Goal: Information Seeking & Learning: Check status

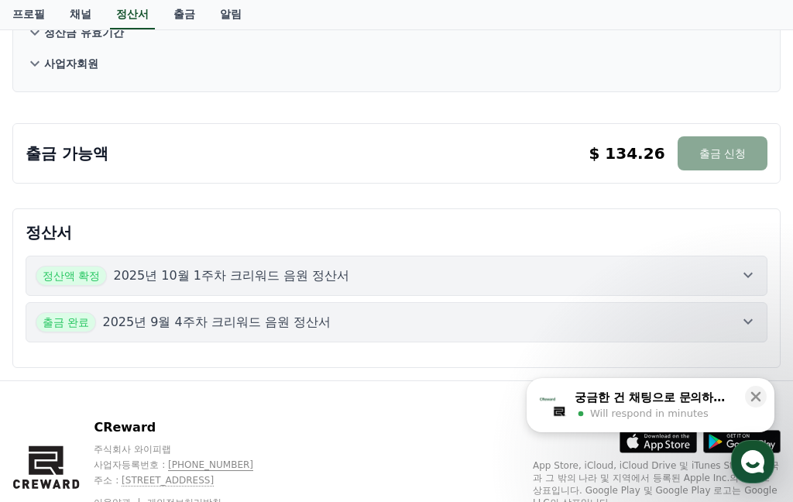
click at [744, 276] on icon at bounding box center [748, 275] width 19 height 19
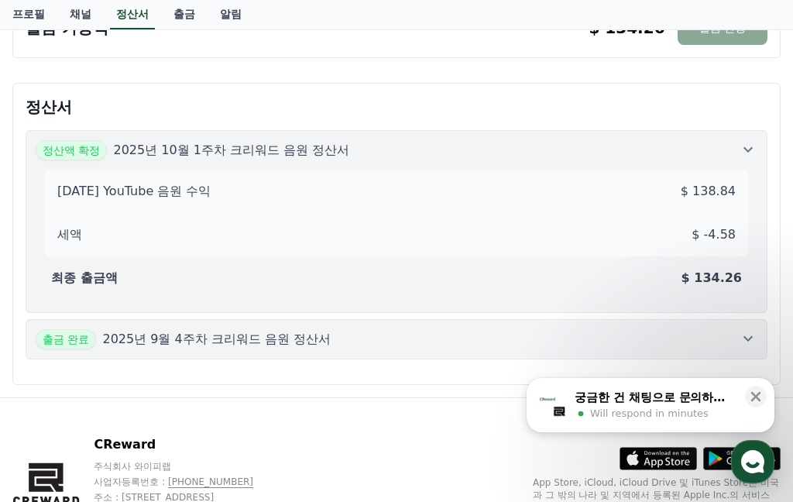
scroll to position [382, 0]
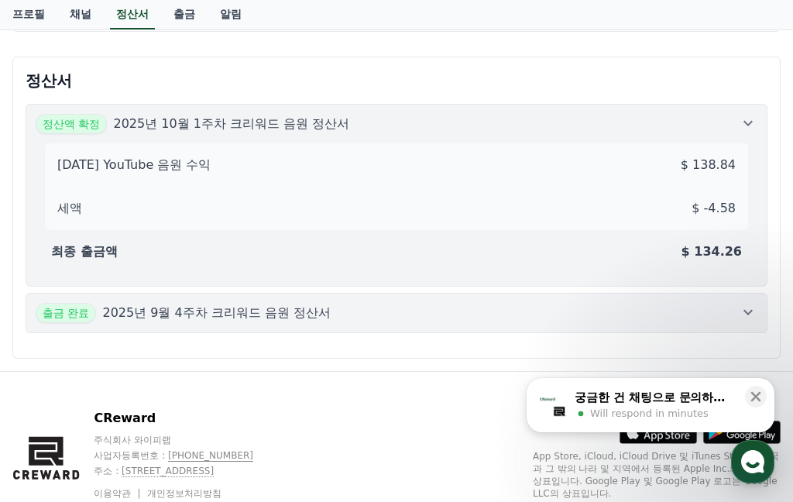
click at [740, 310] on icon at bounding box center [748, 312] width 19 height 19
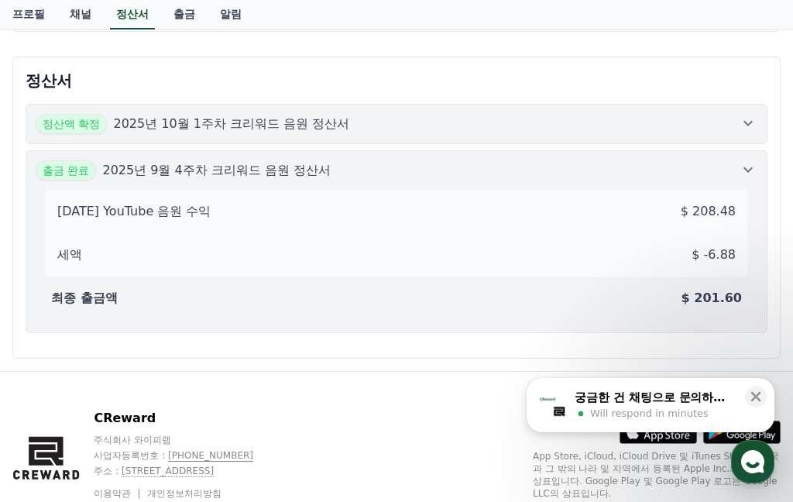
click at [745, 173] on icon at bounding box center [748, 169] width 19 height 19
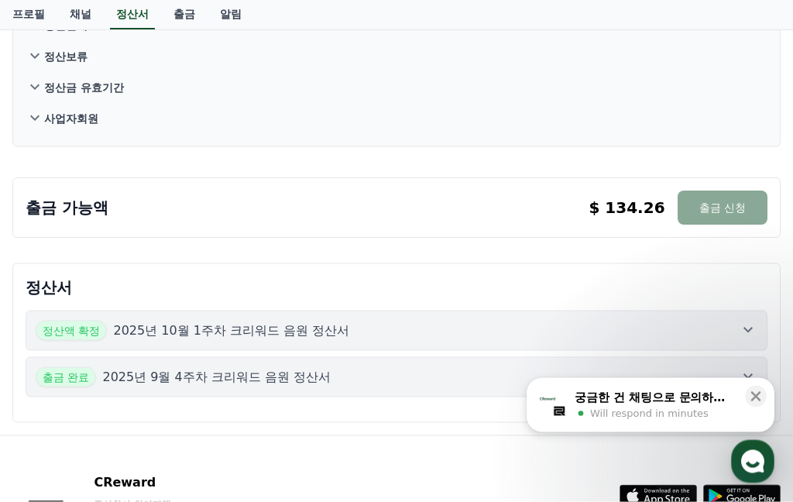
scroll to position [0, 0]
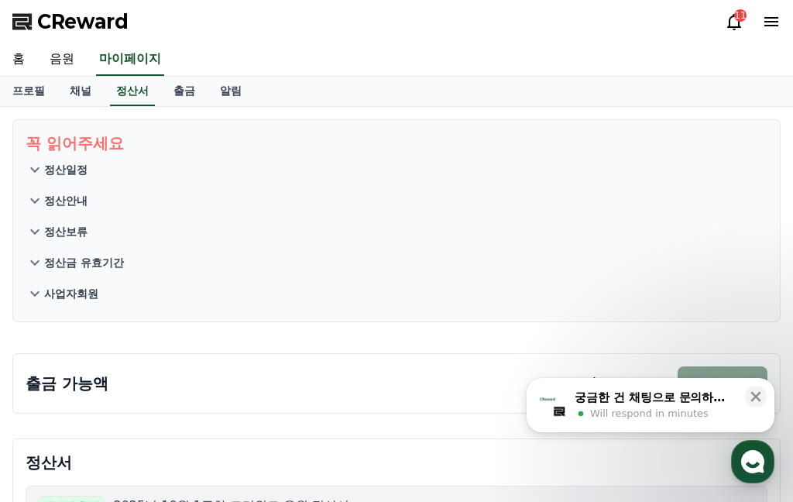
click at [78, 86] on link "채널" at bounding box center [80, 91] width 46 height 29
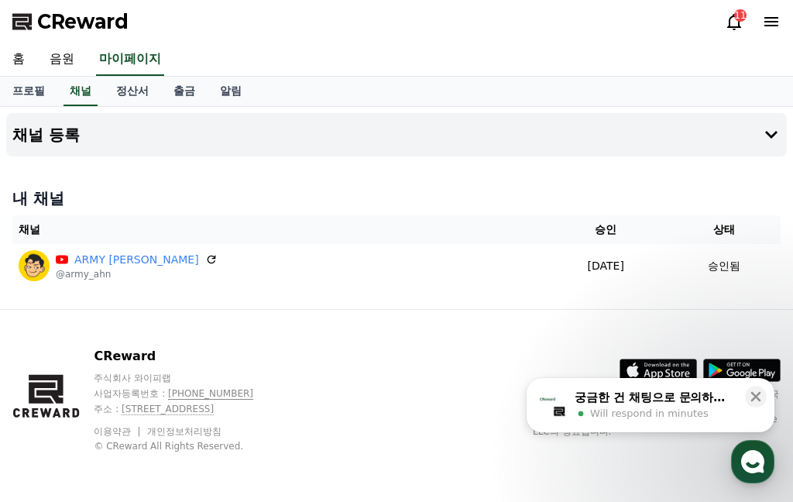
click at [60, 63] on link "음원" at bounding box center [62, 59] width 50 height 33
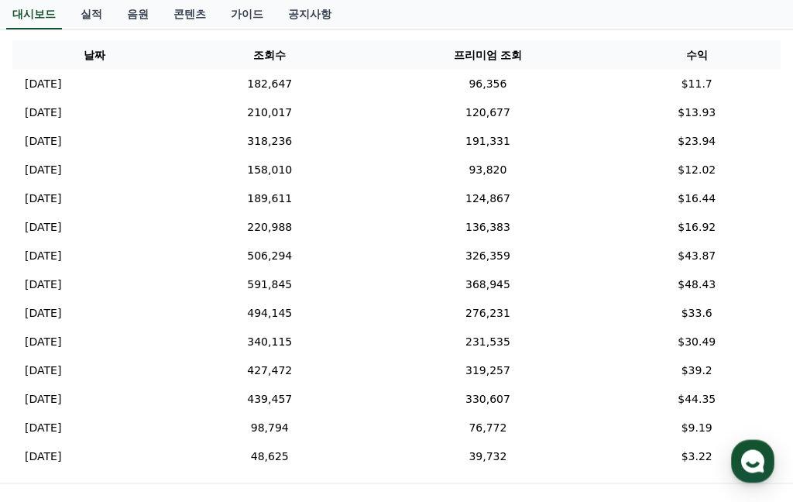
scroll to position [517, 0]
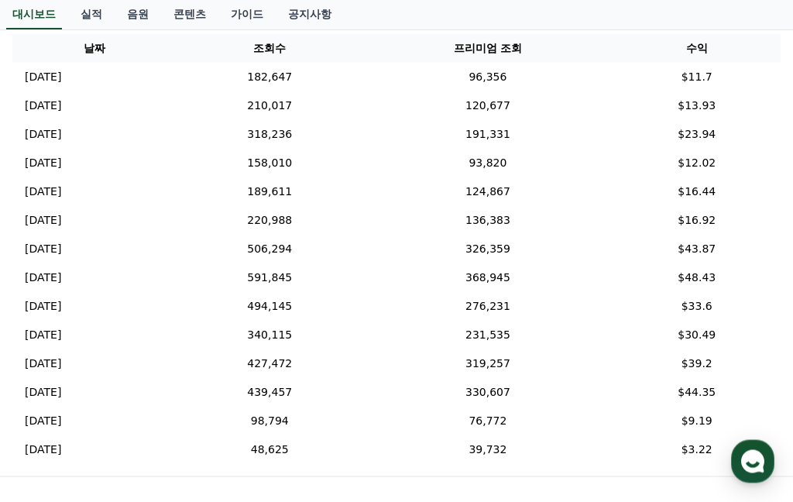
click at [61, 273] on p "[DATE]" at bounding box center [43, 277] width 36 height 16
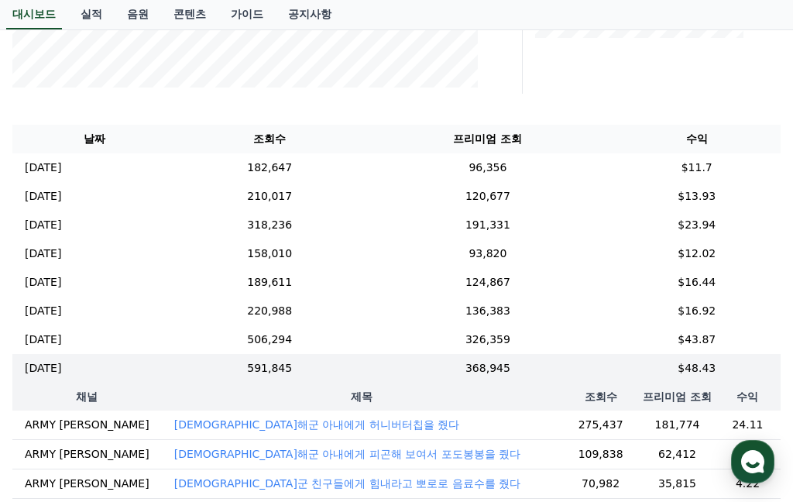
scroll to position [424, 0]
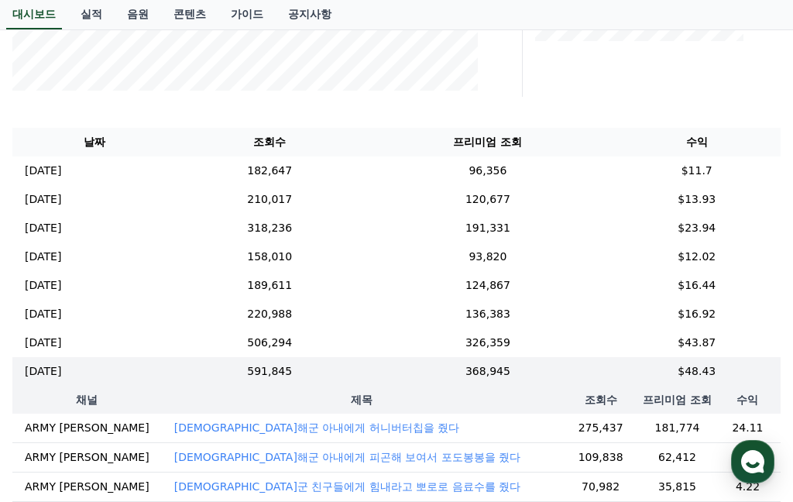
click at [59, 169] on p "[DATE]" at bounding box center [43, 171] width 36 height 16
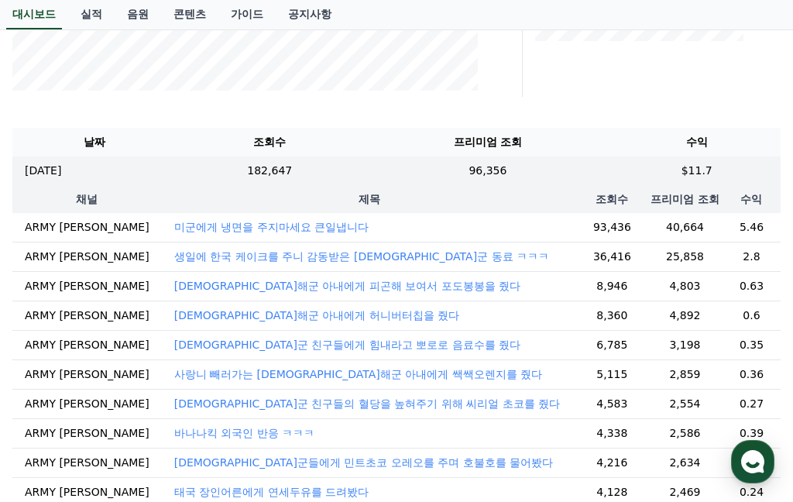
click at [58, 173] on p "[DATE]" at bounding box center [43, 171] width 36 height 16
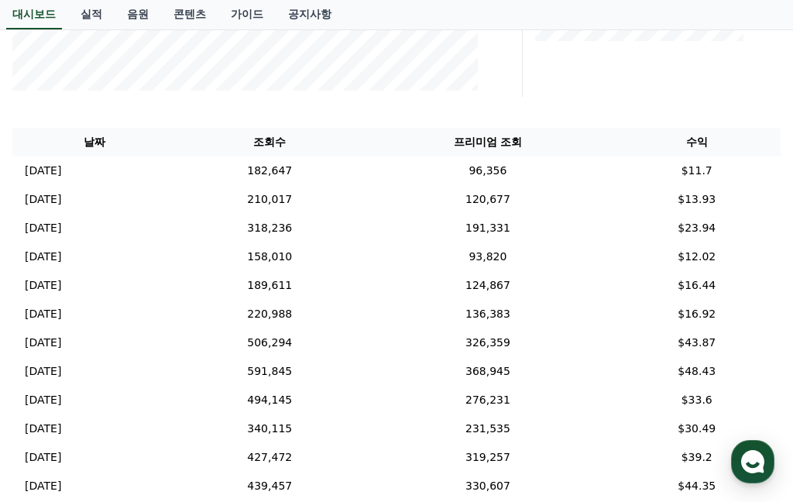
click at [61, 195] on p "[DATE]" at bounding box center [43, 199] width 36 height 16
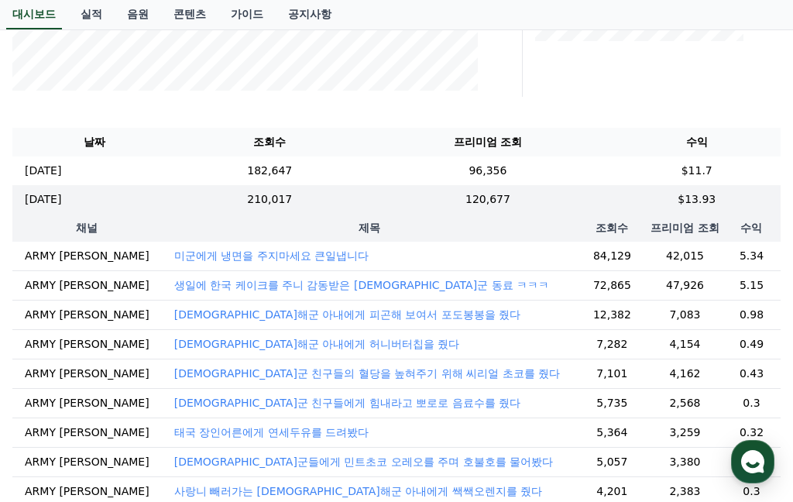
click at [57, 166] on p "[DATE]" at bounding box center [43, 171] width 36 height 16
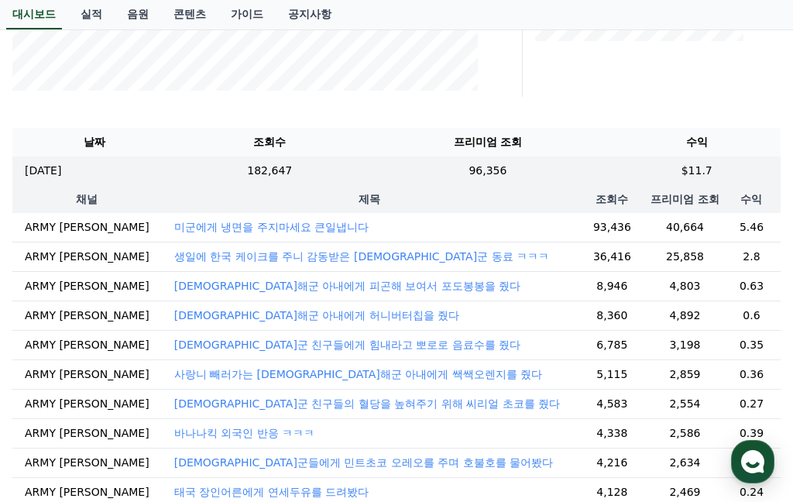
scroll to position [0, 0]
click at [49, 169] on p "[DATE]" at bounding box center [43, 171] width 36 height 16
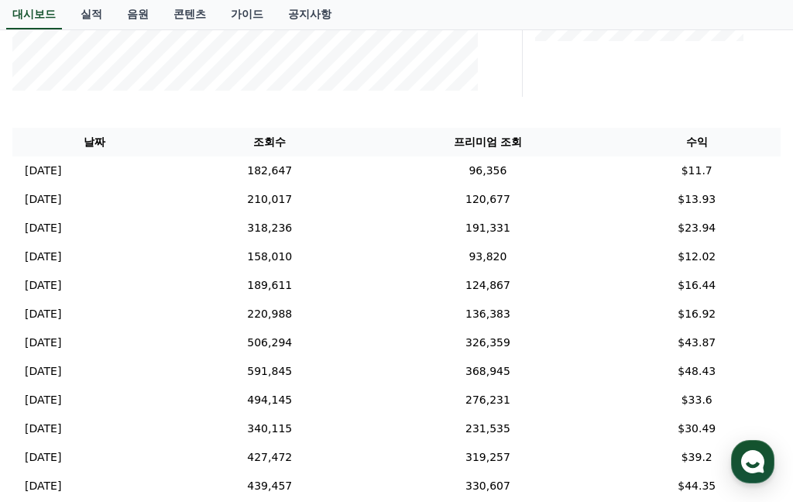
click at [61, 220] on p "[DATE]" at bounding box center [43, 228] width 36 height 16
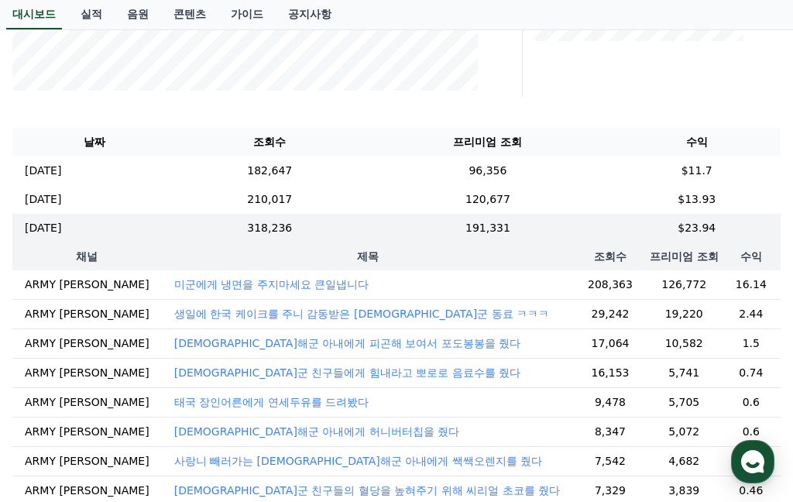
click at [53, 225] on p "[DATE]" at bounding box center [43, 228] width 36 height 16
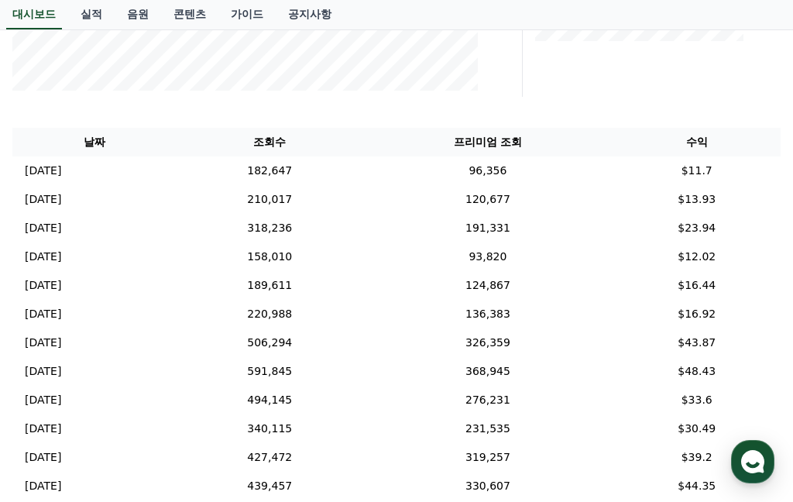
click at [50, 203] on p "[DATE]" at bounding box center [43, 199] width 36 height 16
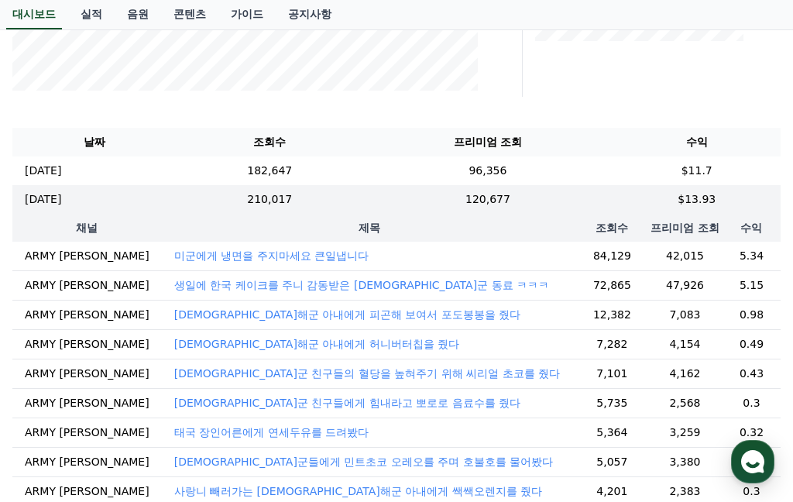
click at [50, 191] on p "[DATE]" at bounding box center [43, 199] width 36 height 16
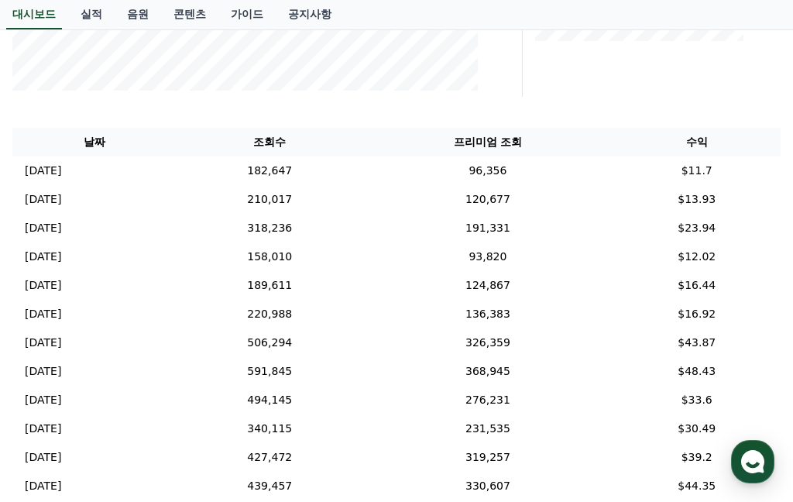
click at [55, 228] on p "[DATE]" at bounding box center [43, 228] width 36 height 16
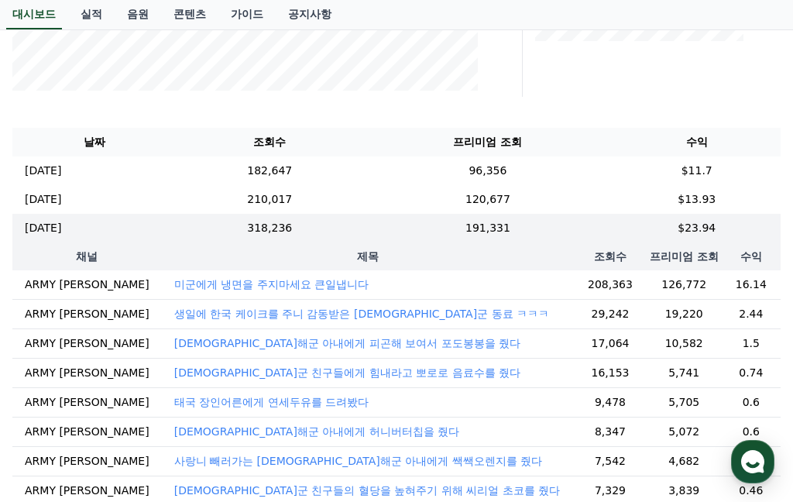
click at [61, 225] on p "[DATE]" at bounding box center [43, 228] width 36 height 16
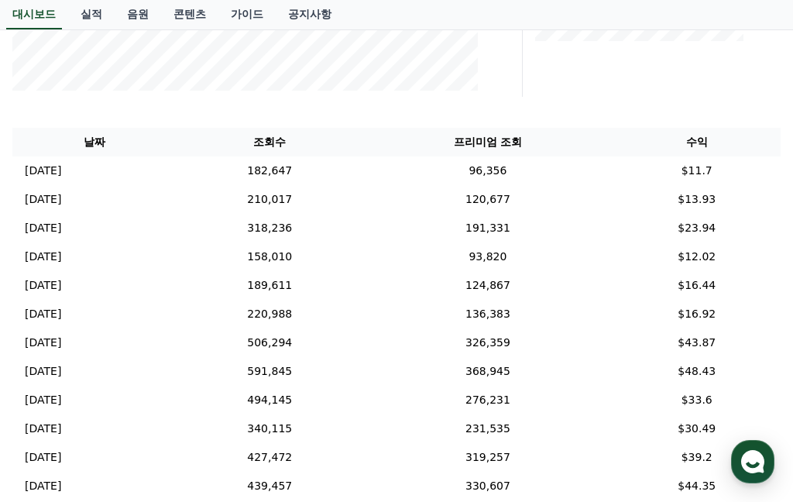
scroll to position [431, 0]
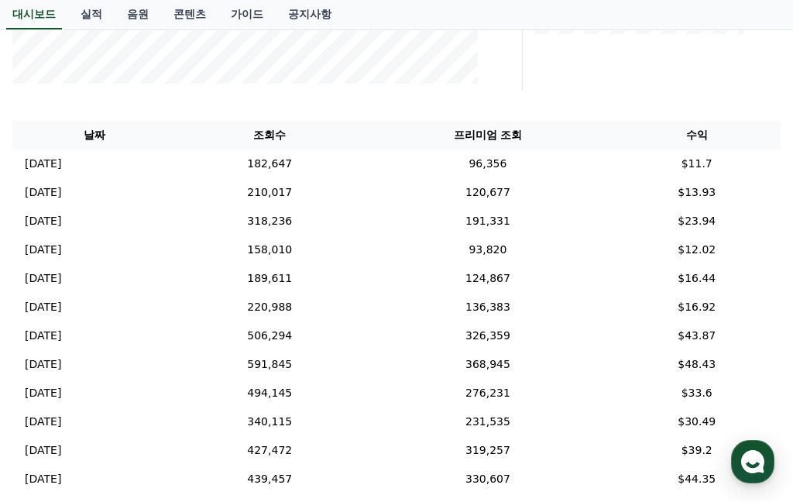
click at [49, 280] on p "[DATE]" at bounding box center [43, 278] width 36 height 16
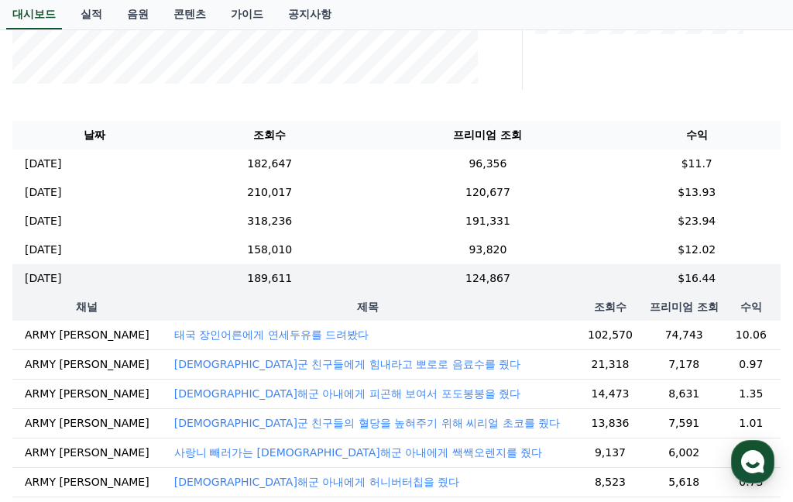
click at [48, 284] on p "[DATE]" at bounding box center [43, 278] width 36 height 16
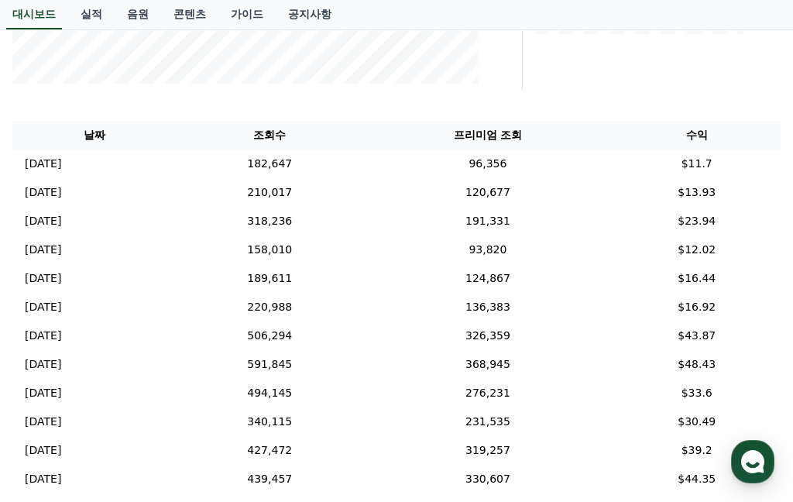
click at [56, 173] on td "[DATE] 10/05" at bounding box center [94, 163] width 164 height 29
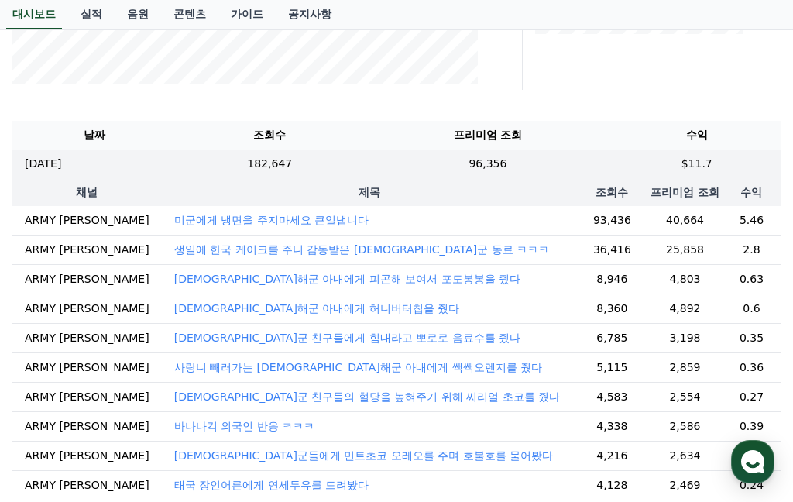
click at [50, 166] on p "[DATE]" at bounding box center [43, 164] width 36 height 16
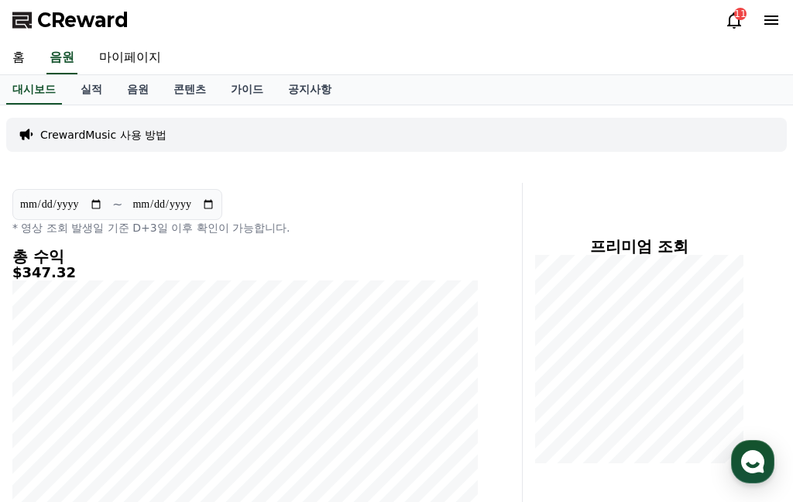
scroll to position [0, 0]
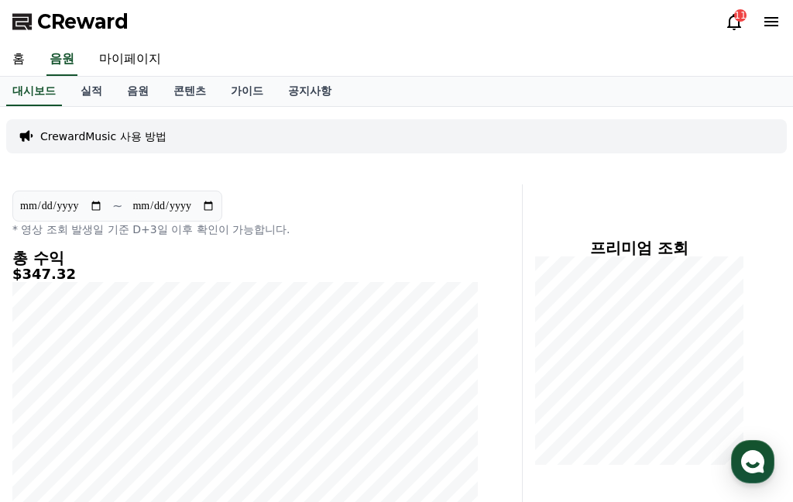
click at [129, 56] on link "마이페이지" at bounding box center [130, 59] width 87 height 33
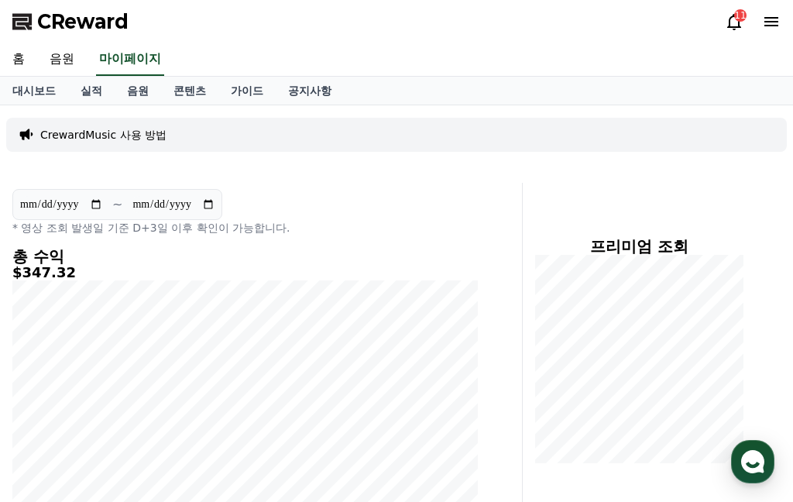
select select "**********"
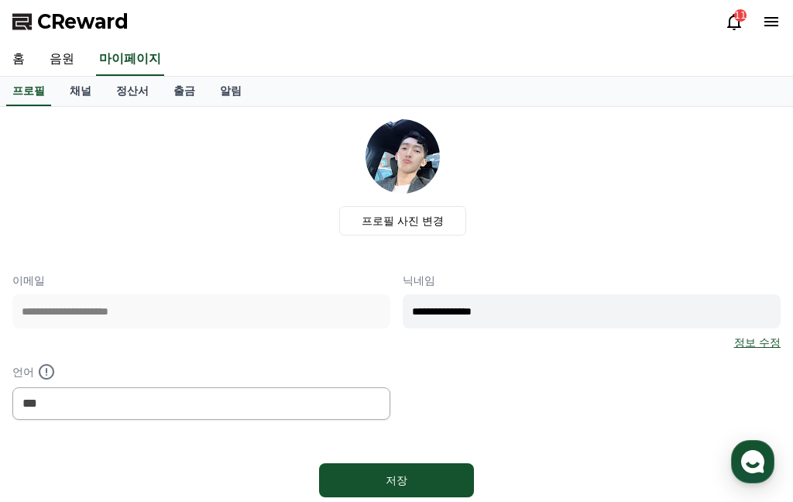
click at [120, 88] on link "정산서" at bounding box center [132, 91] width 57 height 29
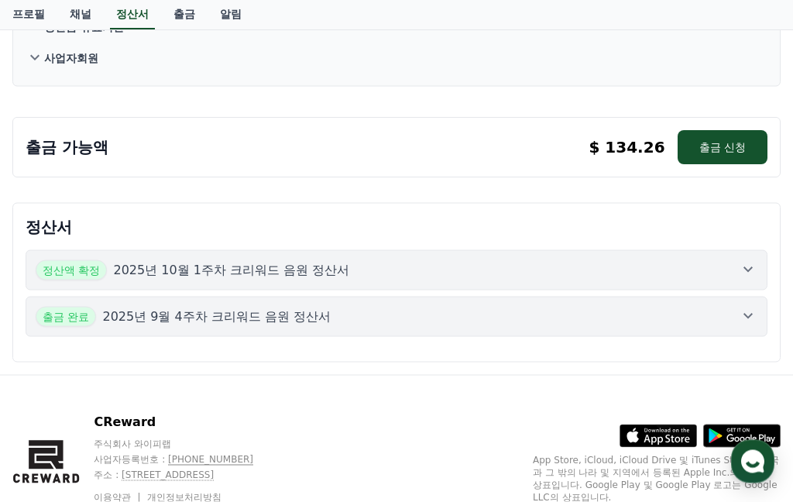
scroll to position [239, 0]
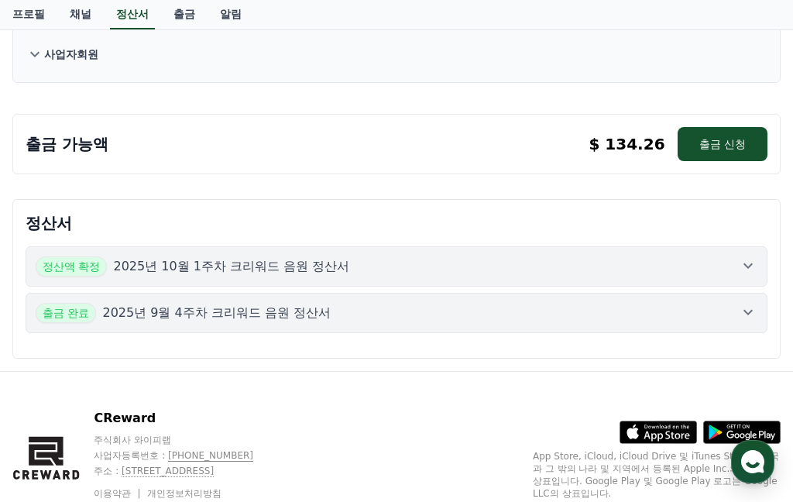
click at [735, 266] on div "정산액 확정 2025년 10월 1주차 크리워드 음원 정산서" at bounding box center [397, 266] width 722 height 20
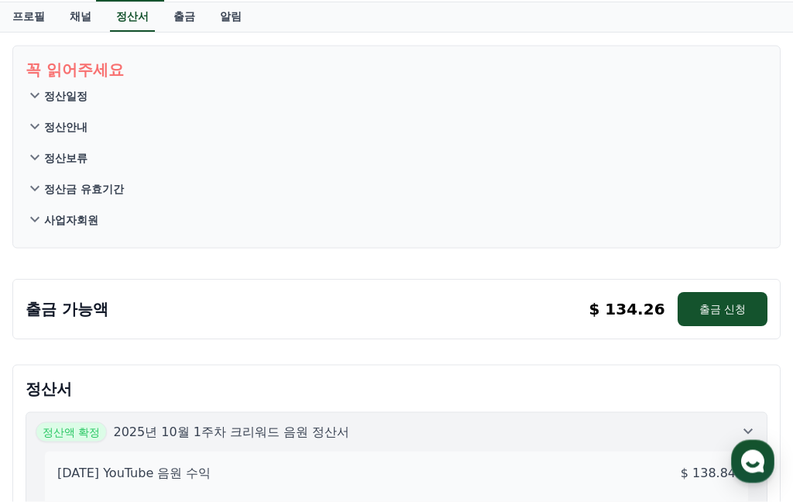
scroll to position [0, 0]
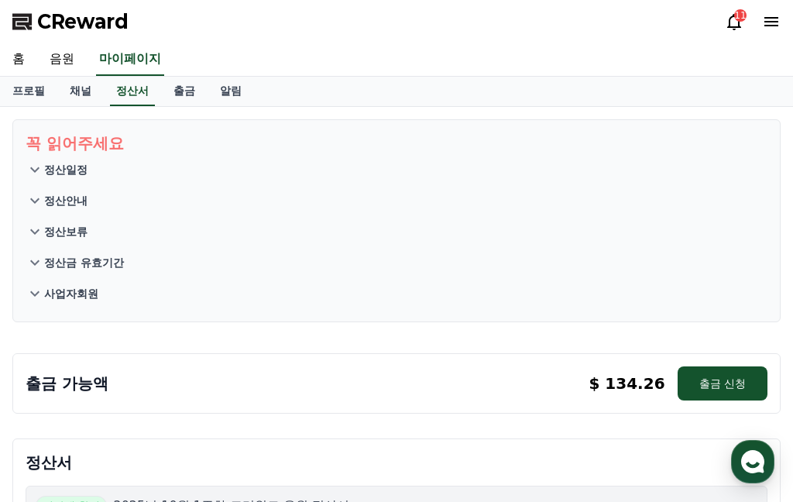
click at [31, 89] on link "프로필" at bounding box center [28, 91] width 57 height 29
select select "**********"
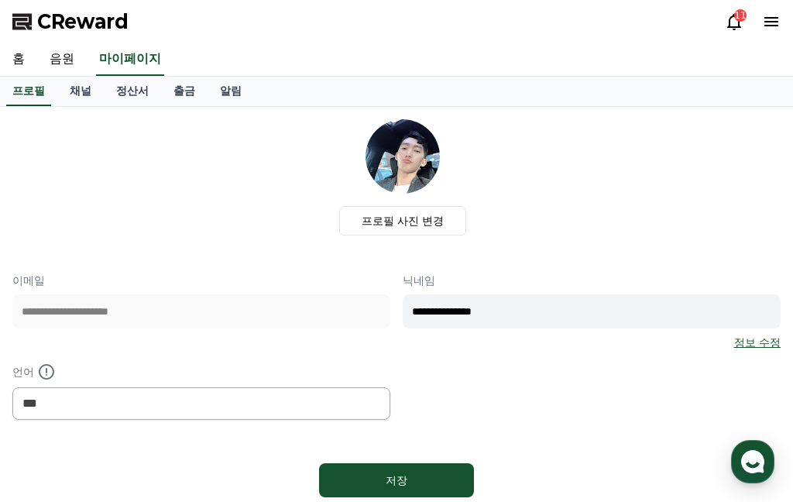
click at [74, 66] on link "음원" at bounding box center [62, 59] width 50 height 33
